Goal: Transaction & Acquisition: Purchase product/service

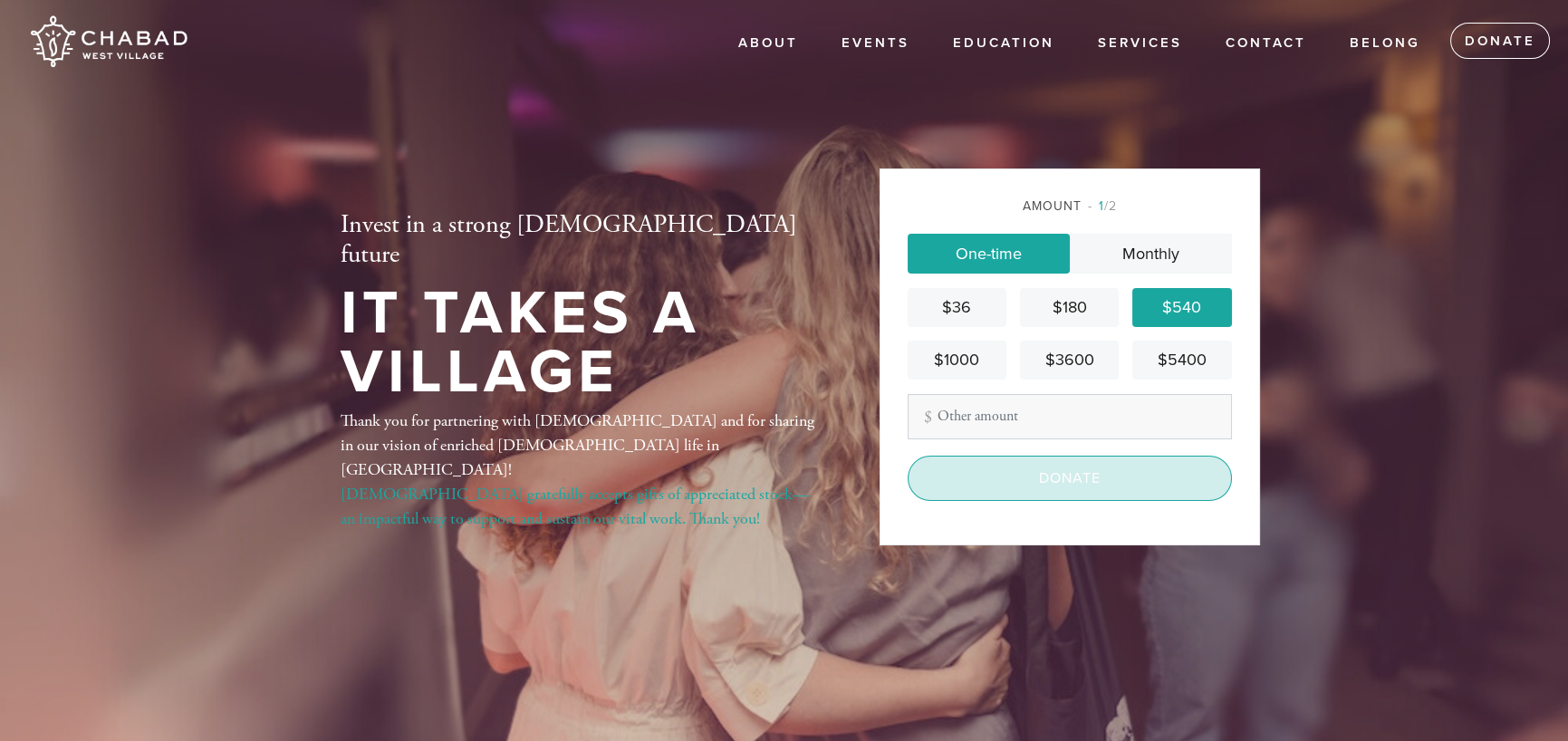
click at [1061, 485] on input "Donate" at bounding box center [1070, 478] width 324 height 46
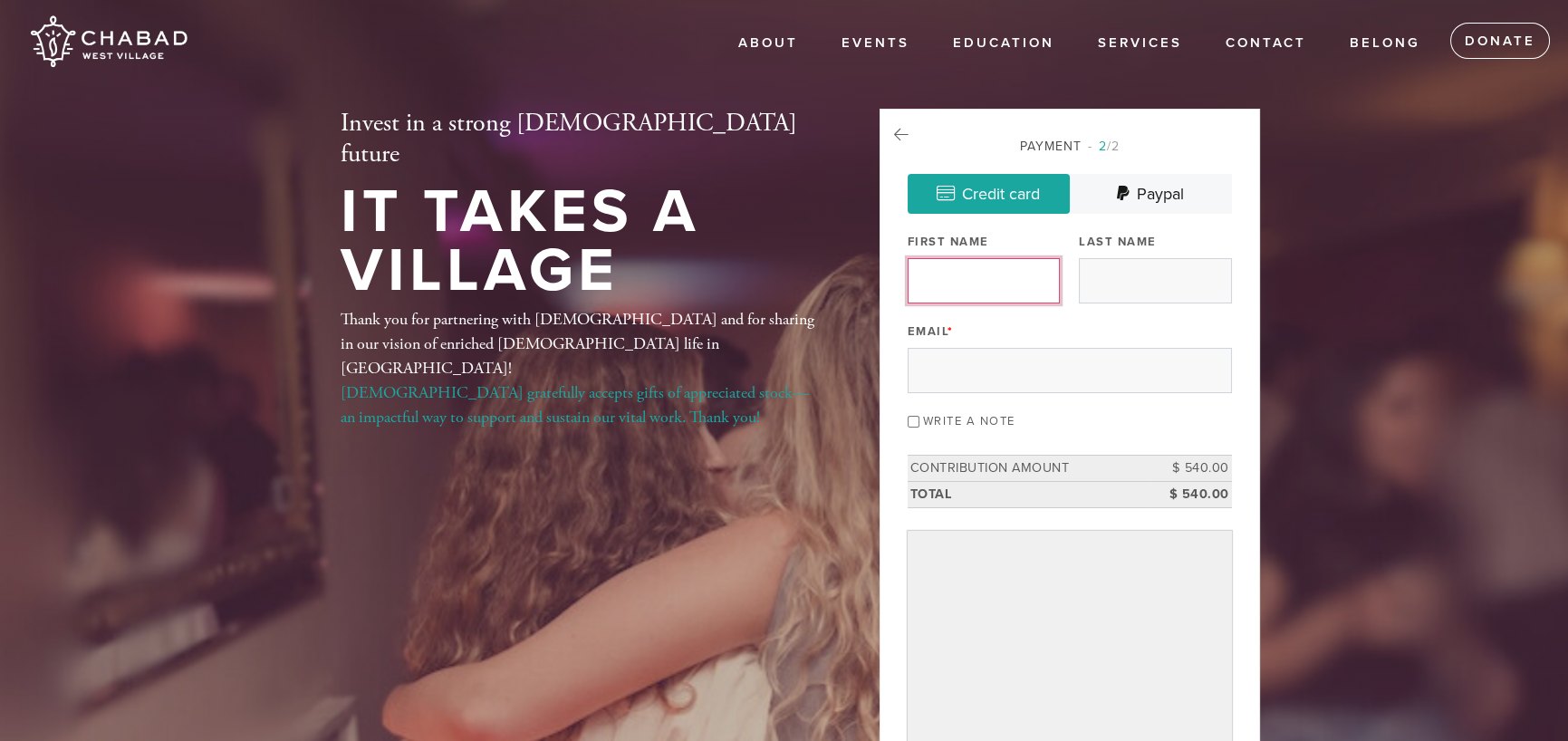
click at [980, 277] on input "First Name" at bounding box center [984, 281] width 152 height 46
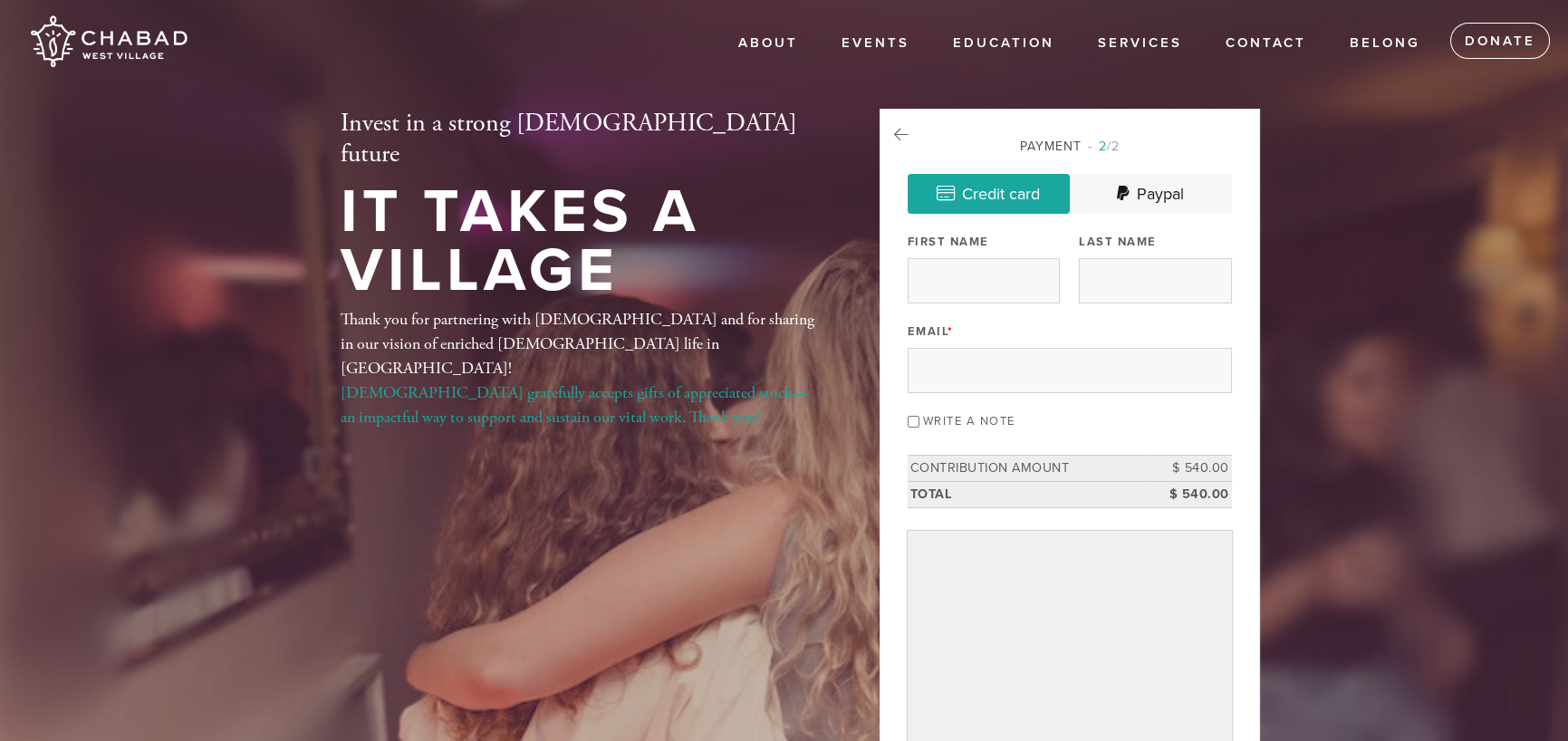
click at [792, 307] on div "Thank you for partnering with Chabad and for sharing in our vision of enriched …" at bounding box center [581, 368] width 481 height 122
click at [968, 274] on input "First Name" at bounding box center [984, 281] width 152 height 46
type input "Altas"
type input "Partners"
click at [1001, 356] on input "Email *" at bounding box center [1070, 370] width 324 height 46
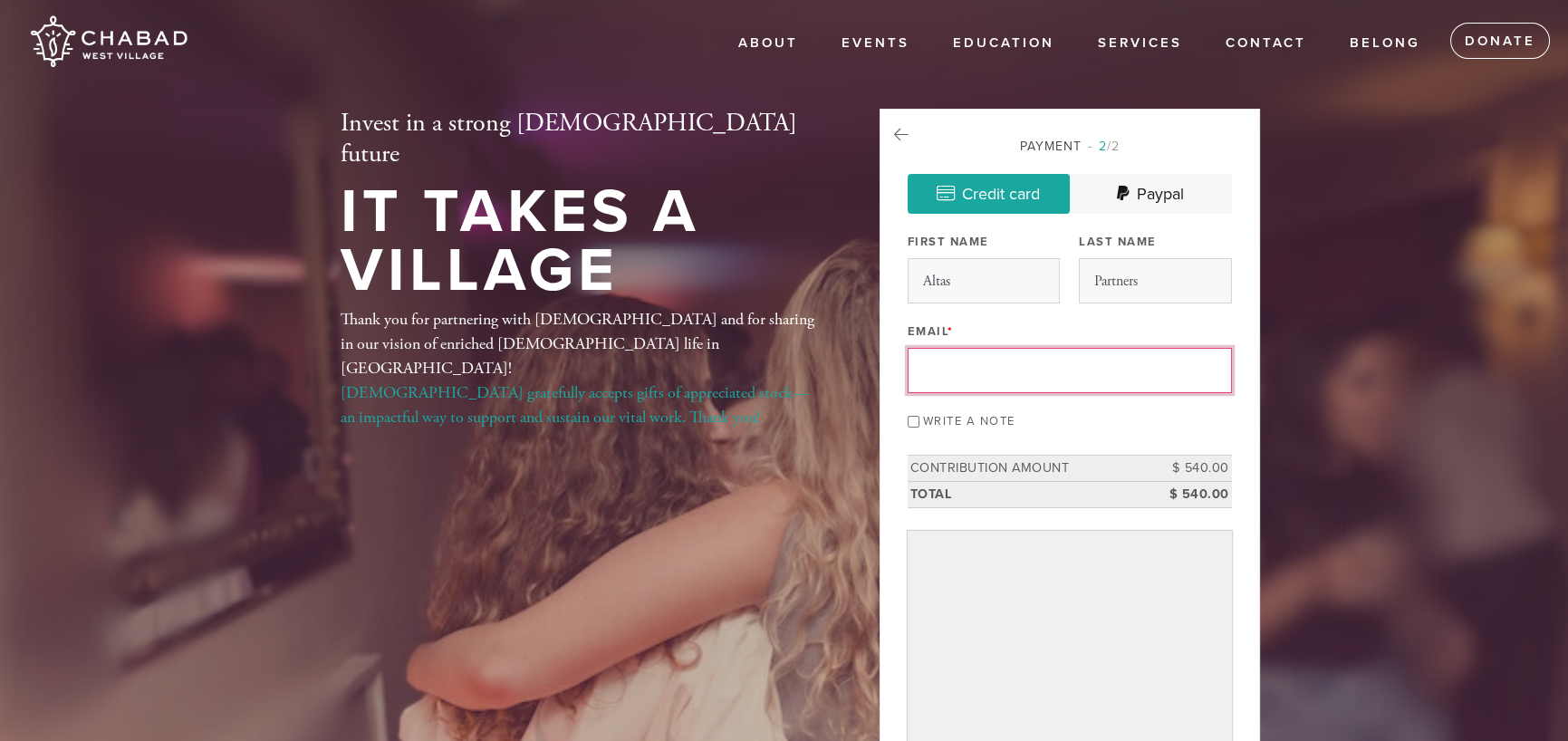
paste input "378751830471019"
click at [743, 431] on div "Invest in a strong Jewish future It Takes a Village Thank you for partnering wi…" at bounding box center [784, 528] width 979 height 839
click at [954, 376] on input "378751830471019" at bounding box center [1070, 370] width 324 height 46
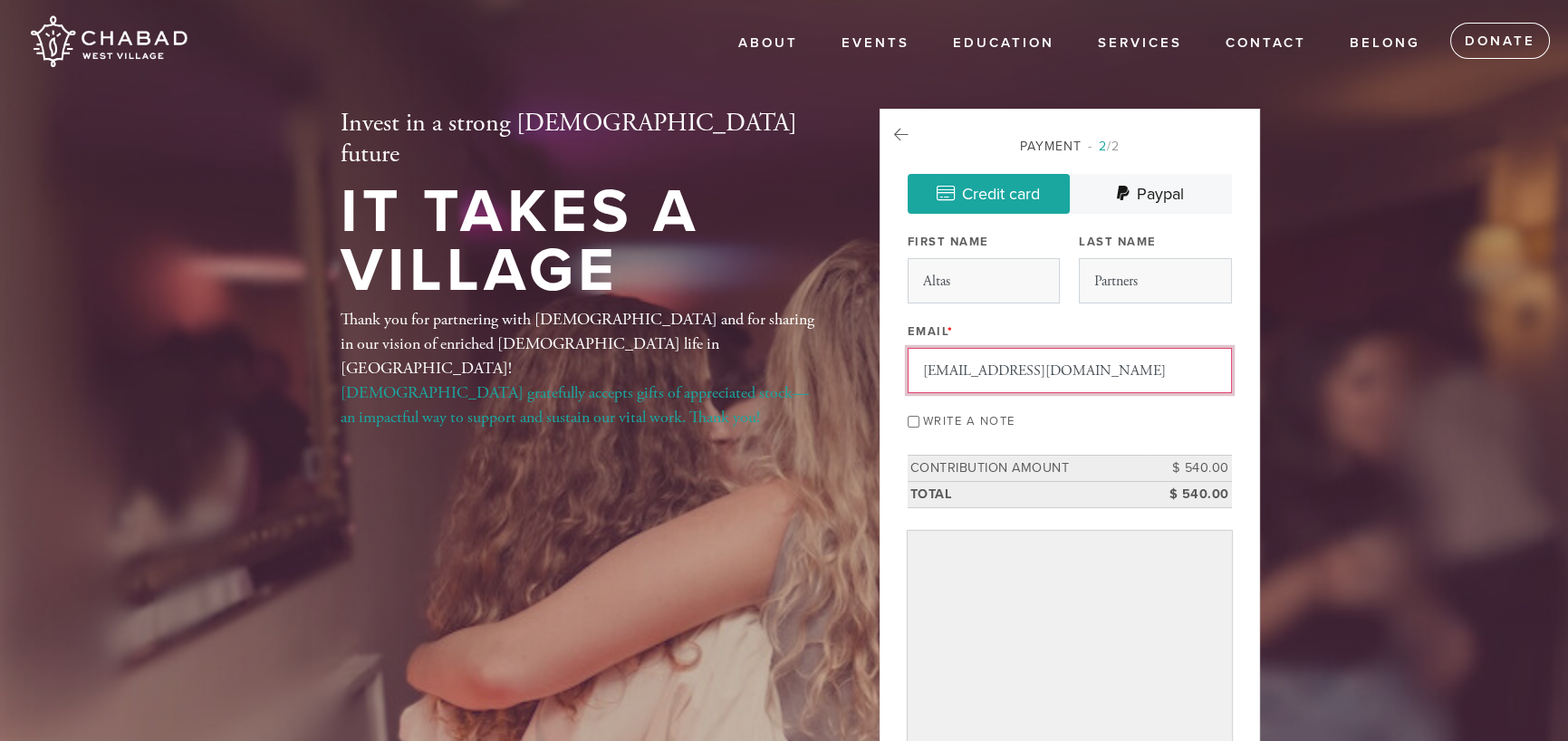
type input "receipts@altas.com"
click at [815, 425] on div "Invest in a strong Jewish future It Takes a Village Thank you for partnering wi…" at bounding box center [784, 528] width 979 height 839
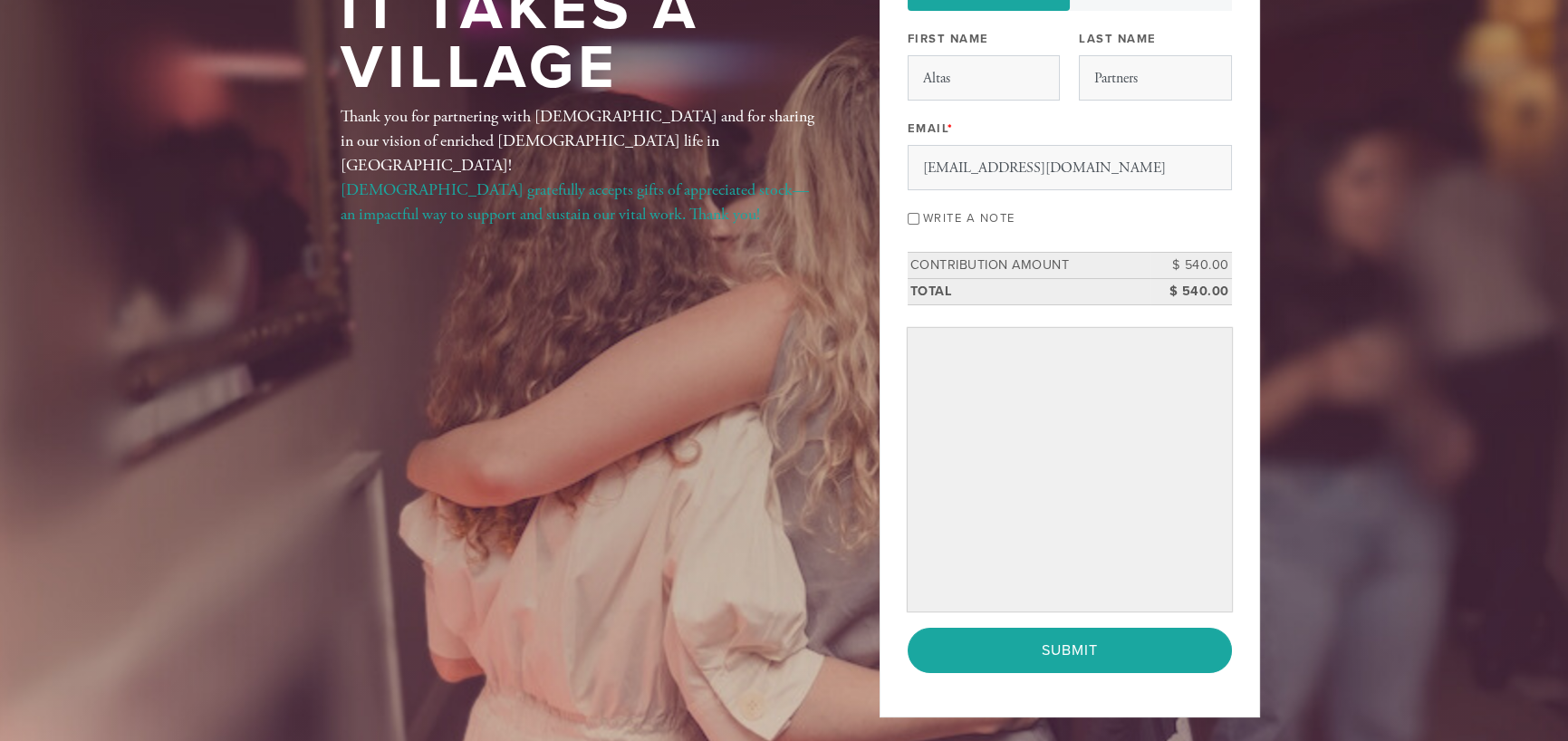
scroll to position [272, 0]
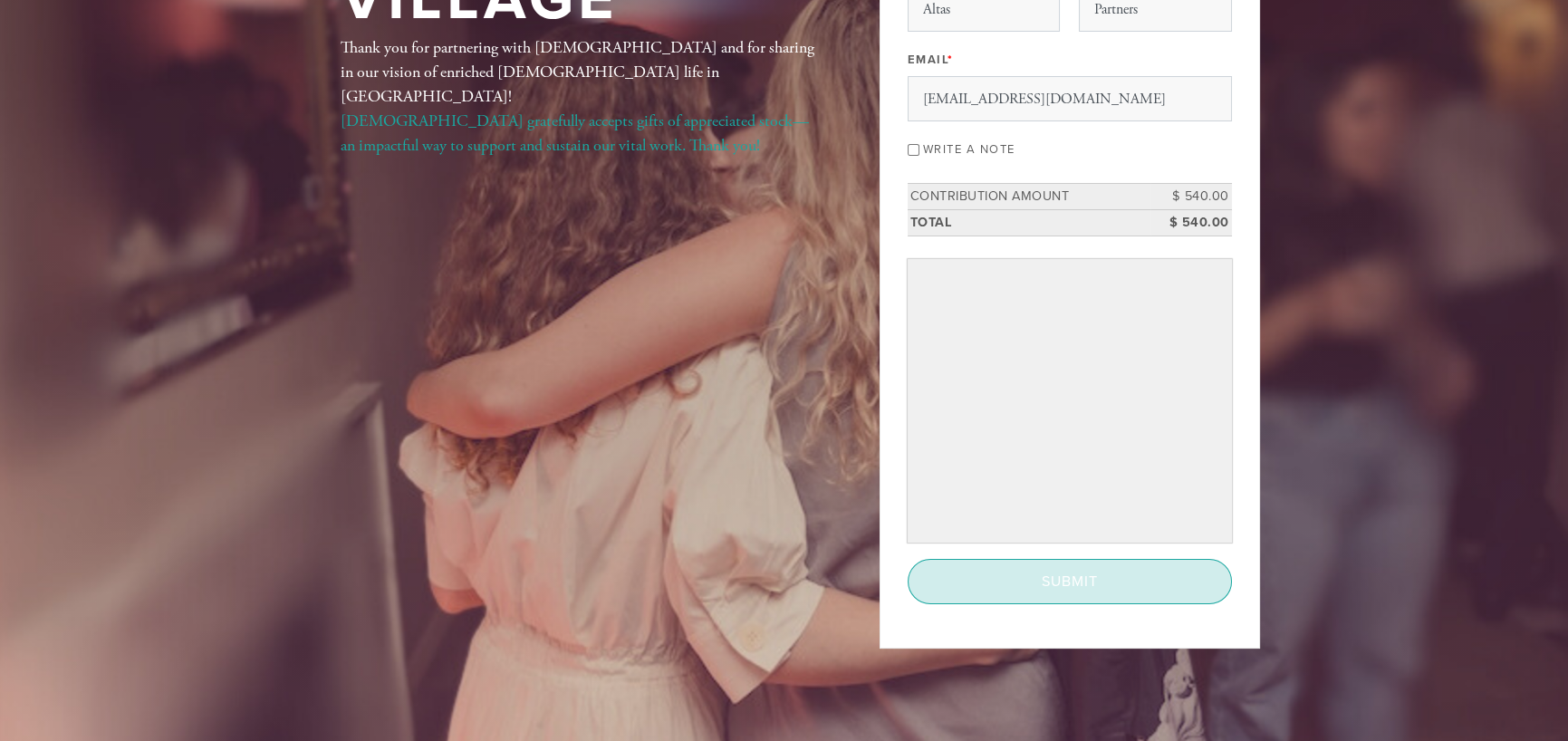
click at [1121, 583] on input "Submit" at bounding box center [1070, 582] width 324 height 46
